Goal: Use online tool/utility: Use online tool/utility

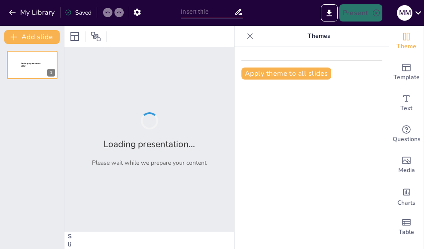
type input "Impacto de la Inteligencia Emocional en el Desempeño Laboral en Entornos Cambia…"
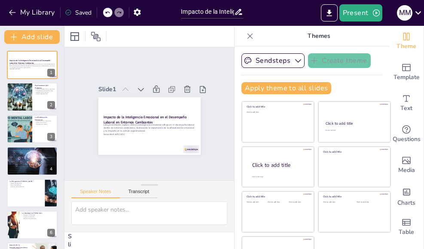
checkbox input "true"
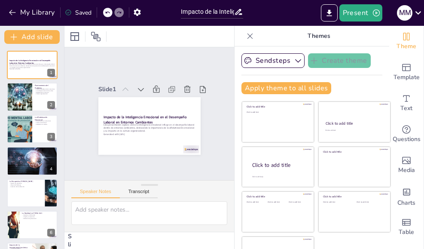
checkbox input "true"
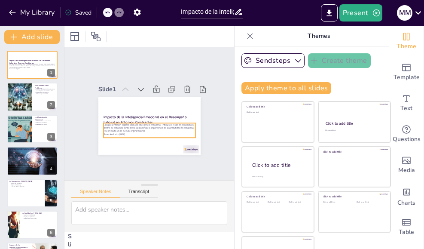
checkbox input "true"
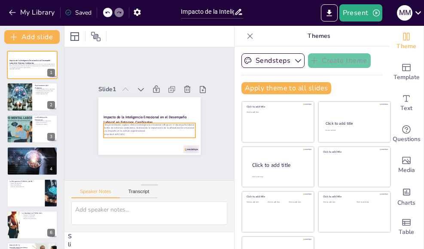
checkbox input "true"
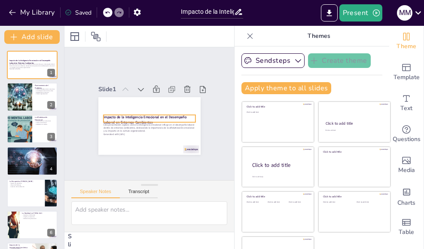
checkbox input "true"
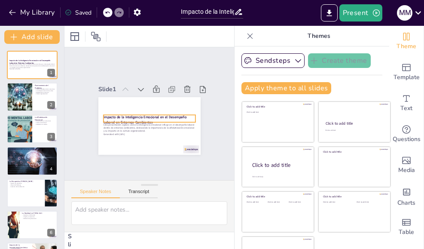
checkbox input "true"
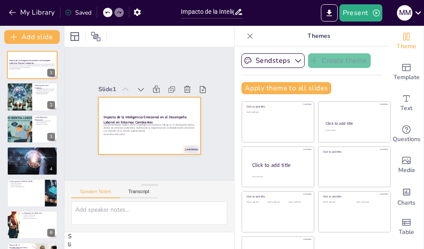
checkbox input "true"
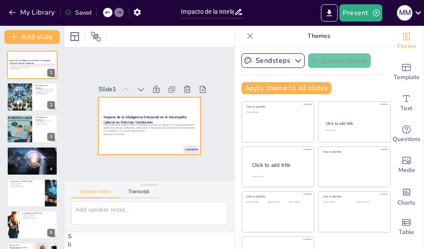
checkbox input "true"
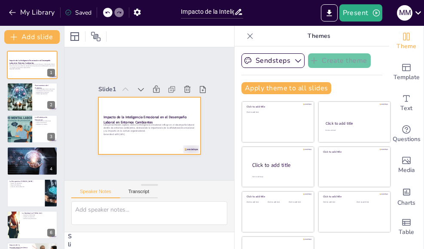
checkbox input "true"
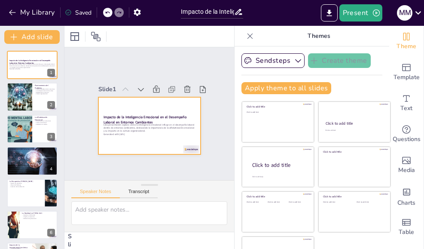
checkbox input "true"
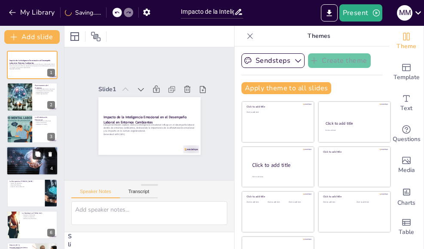
checkbox input "true"
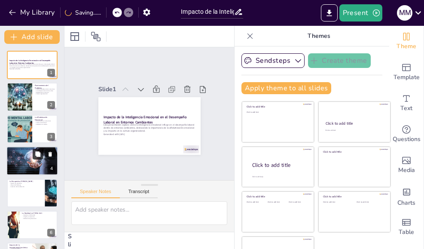
checkbox input "true"
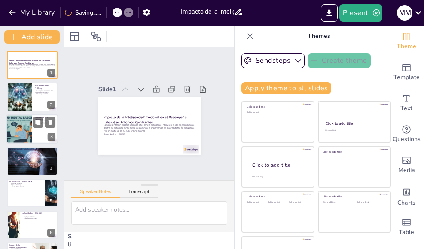
checkbox input "true"
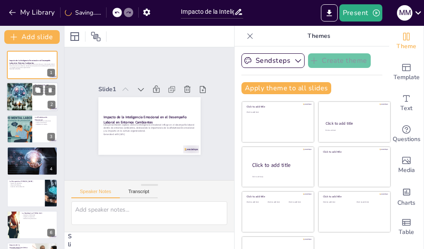
checkbox input "true"
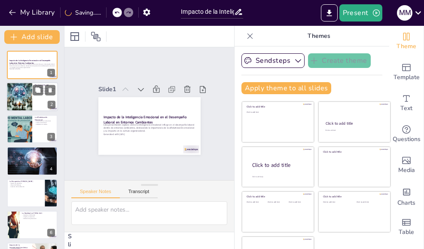
checkbox input "true"
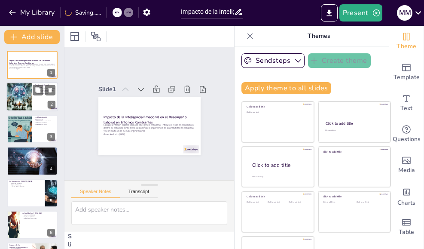
click at [32, 97] on div at bounding box center [19, 97] width 29 height 29
type textarea "Los cambios en el entorno global, ya sean económicos o sociales, influyen en la…"
checkbox input "true"
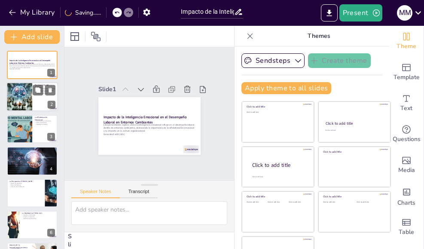
checkbox input "true"
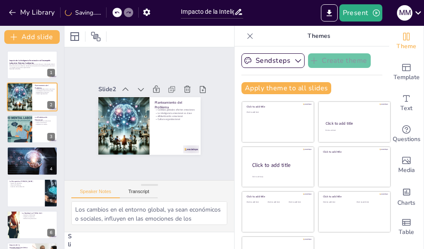
checkbox input "true"
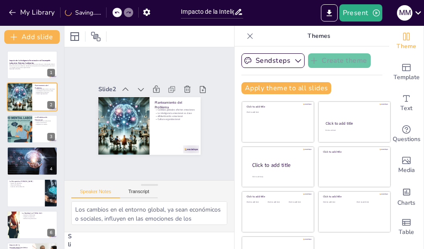
checkbox input "true"
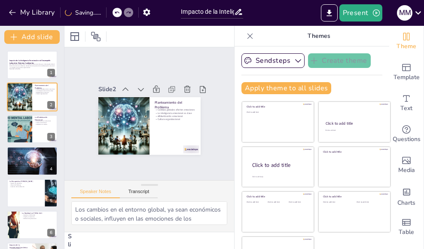
checkbox input "true"
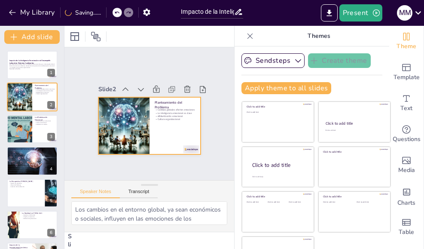
checkbox input "true"
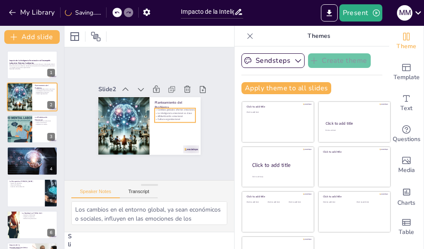
click at [151, 119] on p "Cultura organizacional" at bounding box center [170, 129] width 39 height 20
checkbox input "true"
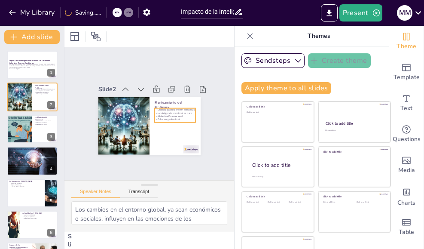
checkbox input "true"
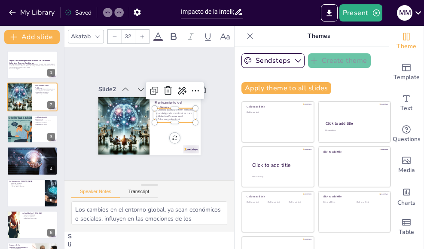
checkbox input "true"
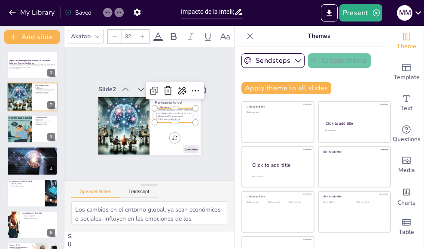
checkbox input "true"
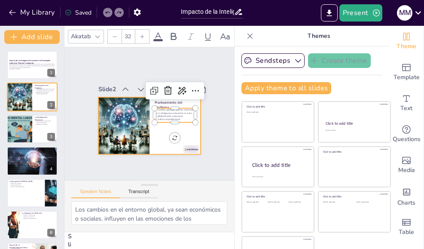
checkbox input "true"
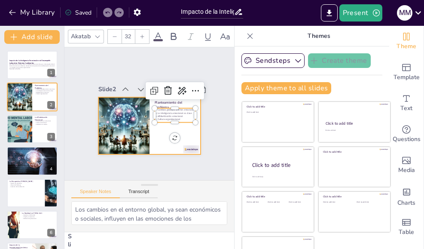
checkbox input "true"
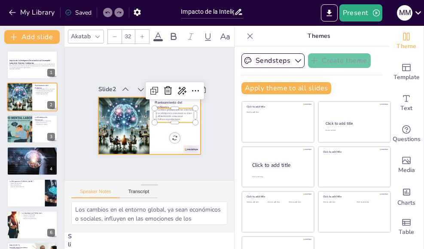
click at [152, 138] on div at bounding box center [140, 106] width 111 height 114
checkbox input "true"
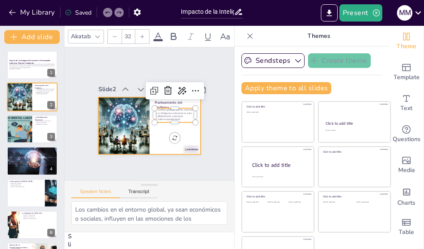
checkbox input "true"
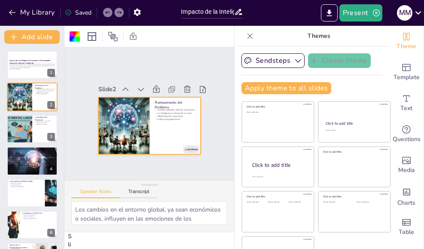
checkbox input "true"
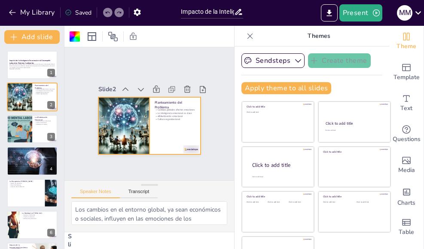
checkbox input "true"
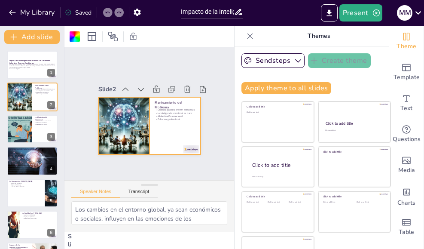
checkbox input "true"
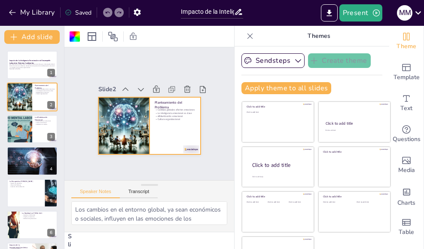
checkbox input "true"
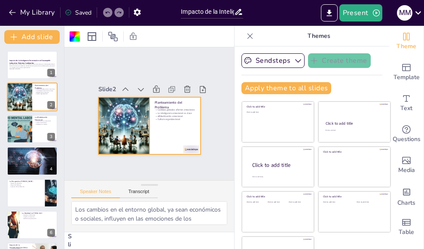
checkbox input "true"
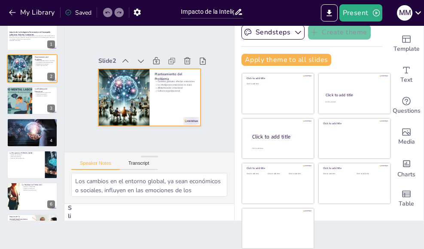
checkbox input "true"
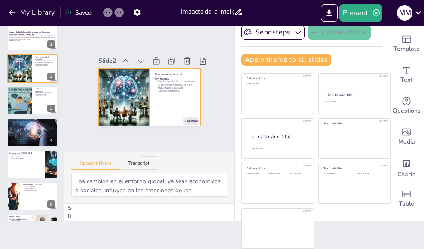
click at [118, 92] on div at bounding box center [121, 86] width 76 height 76
click at [118, 92] on div at bounding box center [124, 98] width 58 height 58
checkbox input "true"
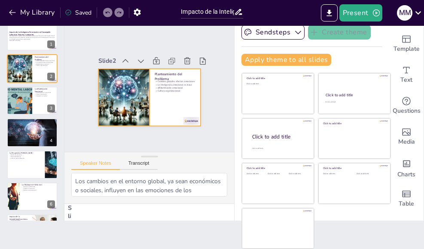
checkbox input "true"
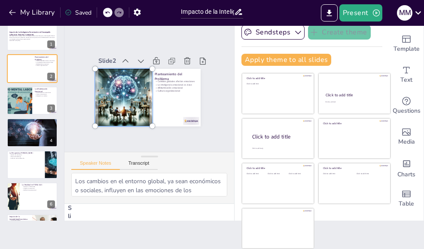
checkbox input "true"
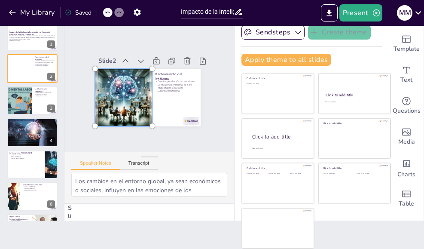
checkbox input "true"
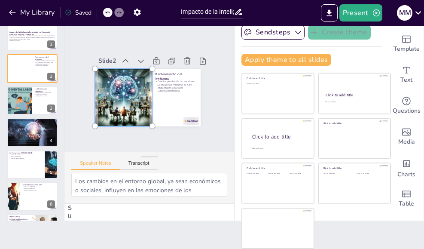
checkbox input "true"
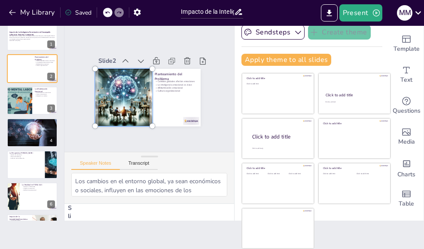
click at [158, 102] on div at bounding box center [141, 94] width 114 height 111
checkbox input "true"
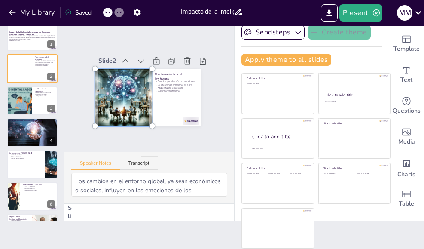
checkbox input "true"
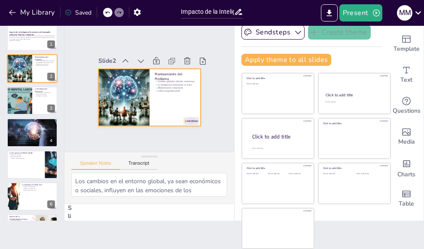
checkbox input "true"
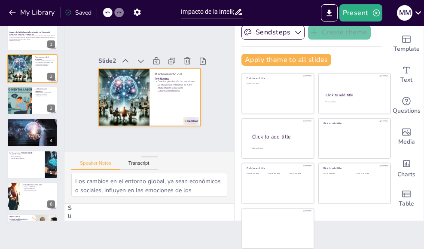
click at [158, 102] on div at bounding box center [149, 98] width 102 height 58
checkbox input "true"
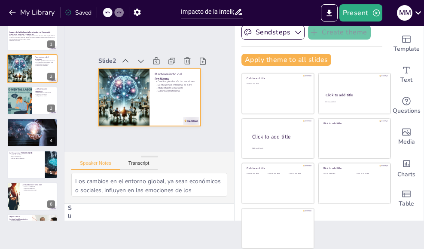
checkbox input "true"
click at [158, 102] on div at bounding box center [149, 98] width 102 height 58
checkbox input "true"
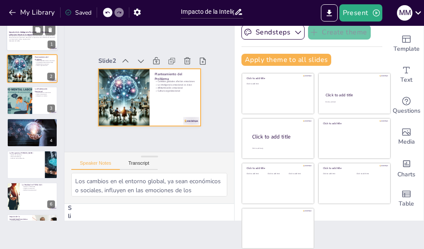
click at [30, 41] on p "Generated with [URL]" at bounding box center [32, 41] width 46 height 2
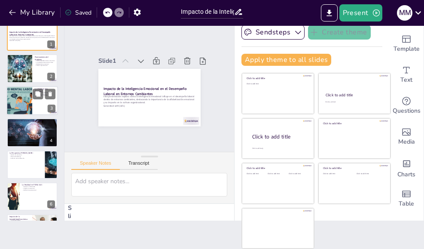
click at [34, 107] on div at bounding box center [32, 100] width 52 height 29
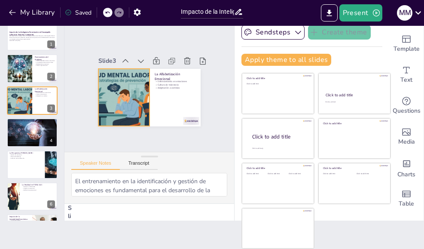
click at [128, 97] on div at bounding box center [174, 99] width 92 height 96
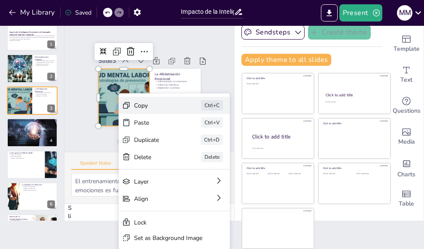
click at [151, 130] on div "Copy Ctrl+C" at bounding box center [199, 170] width 100 height 80
